Goal: Task Accomplishment & Management: Manage account settings

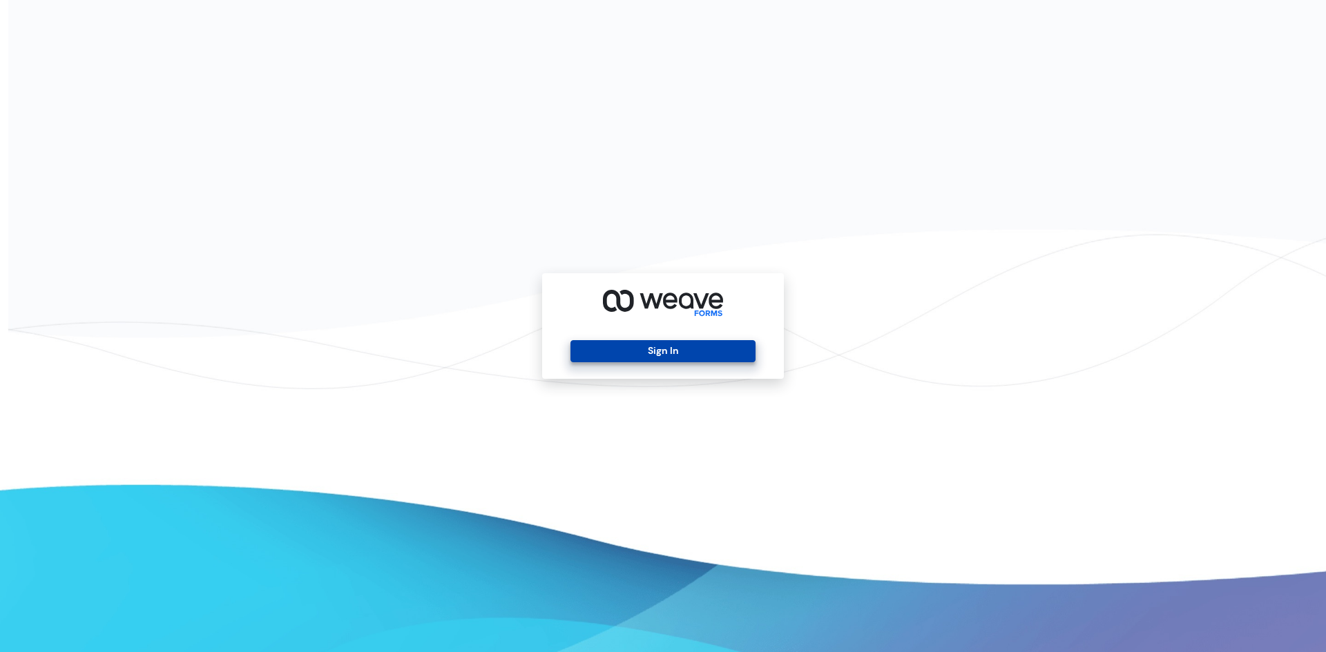
click at [728, 358] on button "Sign In" at bounding box center [662, 351] width 184 height 22
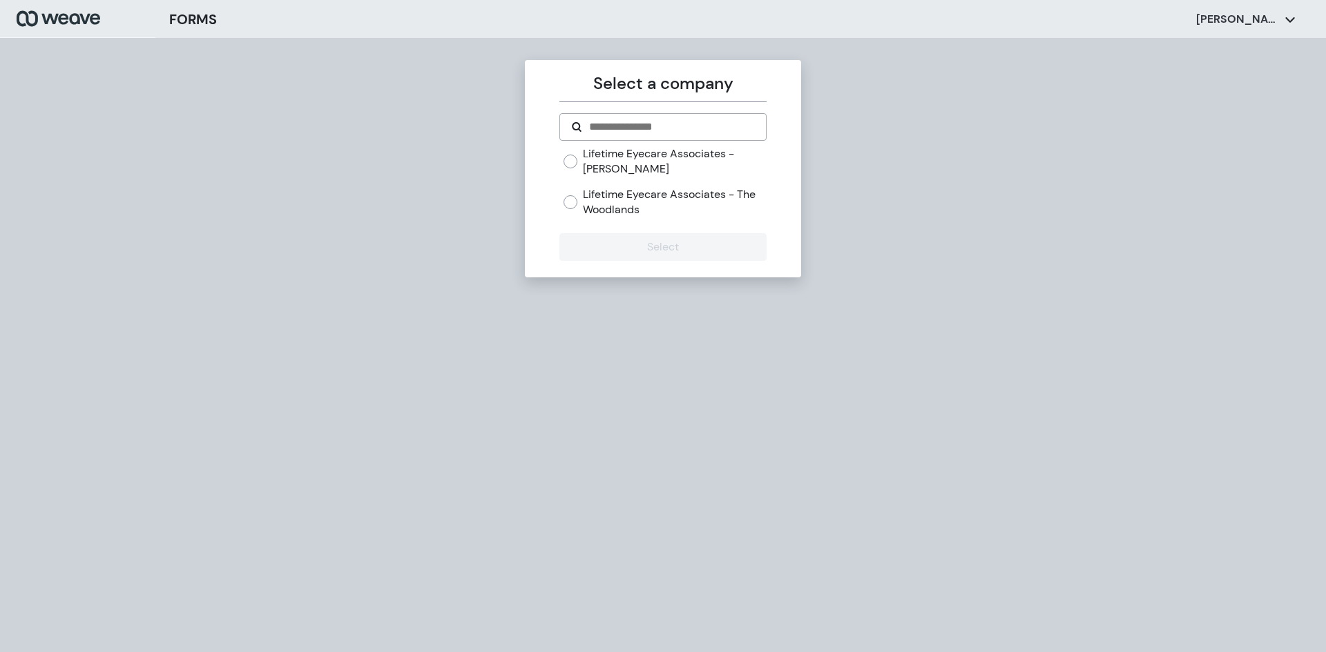
click at [597, 203] on label "Lifetime Eyecare Associates - The Woodlands" at bounding box center [674, 202] width 183 height 30
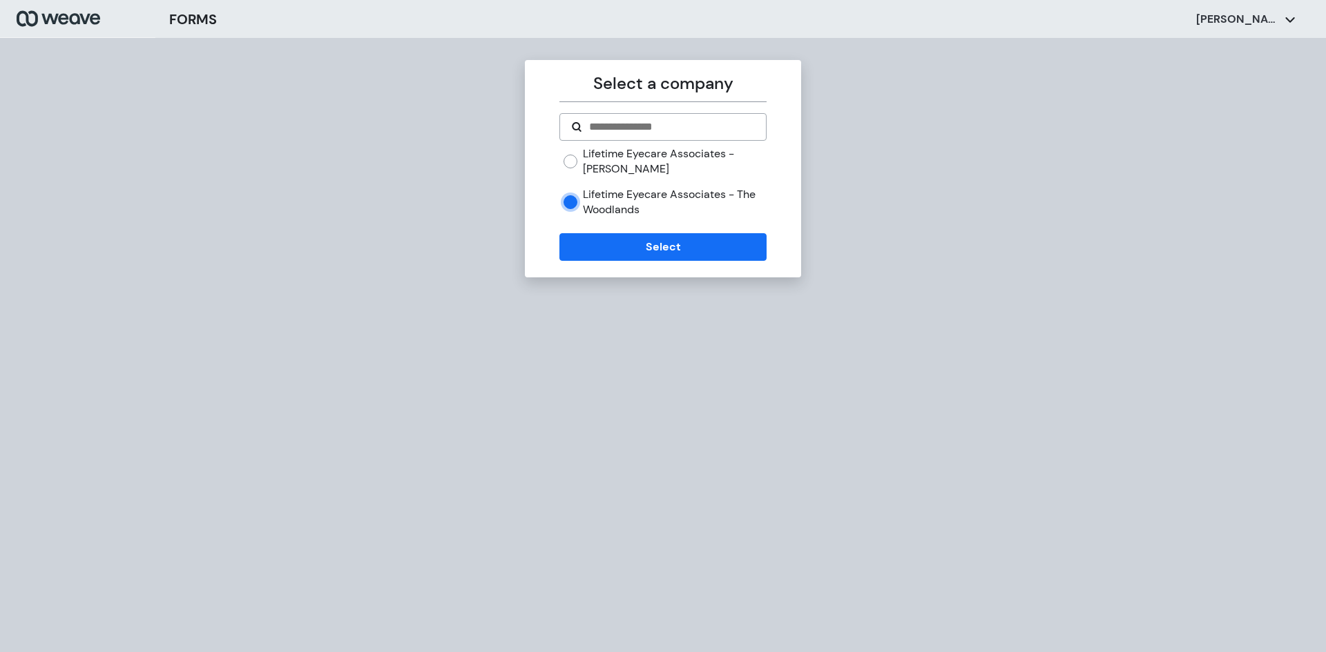
click at [664, 267] on div "Select a company Lifetime Eyecare Associates - [PERSON_NAME] Lifetime Eyecare A…" at bounding box center [663, 168] width 276 height 217
click at [688, 252] on button "Select" at bounding box center [662, 247] width 206 height 28
